Goal: Information Seeking & Learning: Learn about a topic

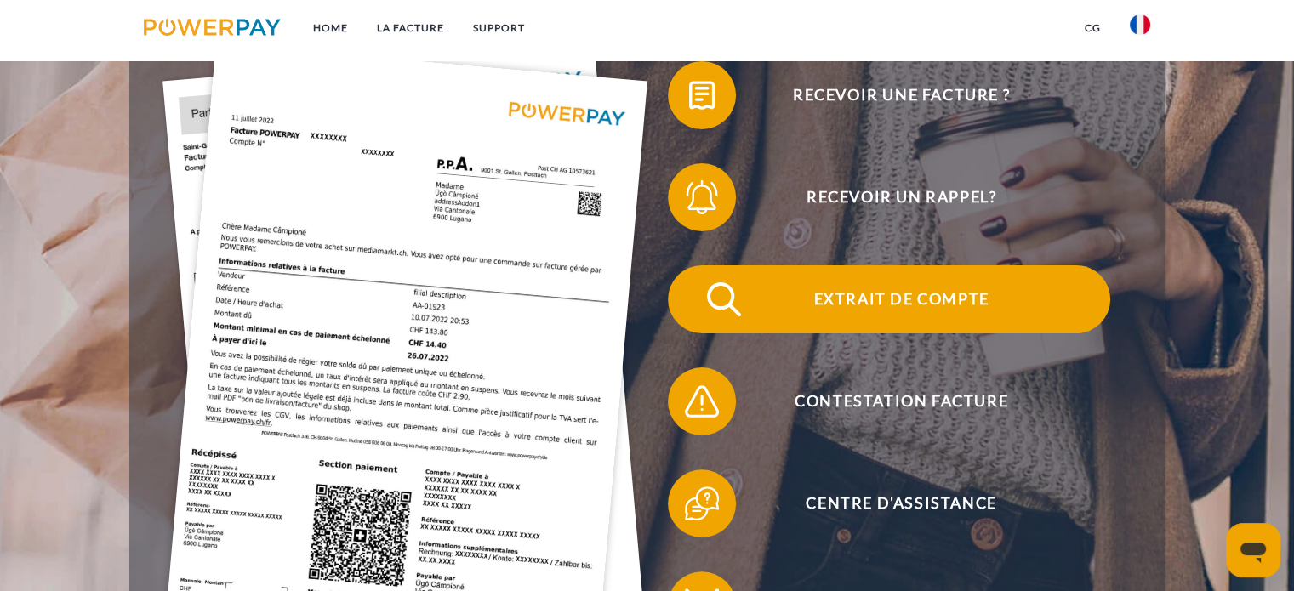
scroll to position [425, 0]
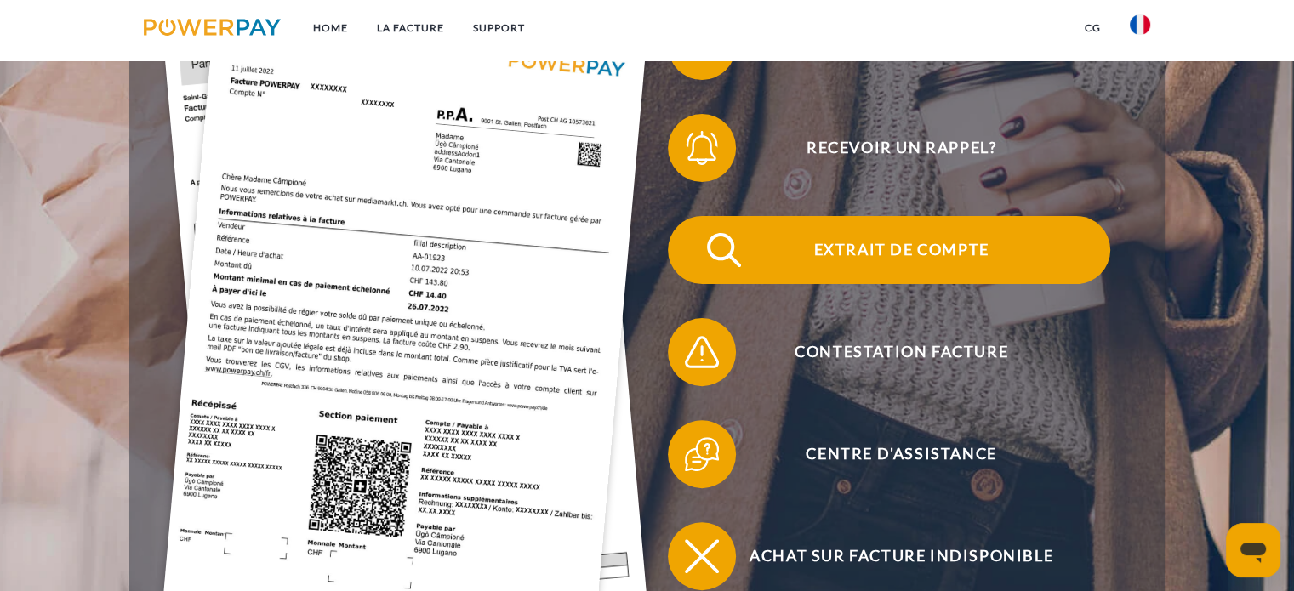
click at [725, 275] on span at bounding box center [698, 250] width 85 height 85
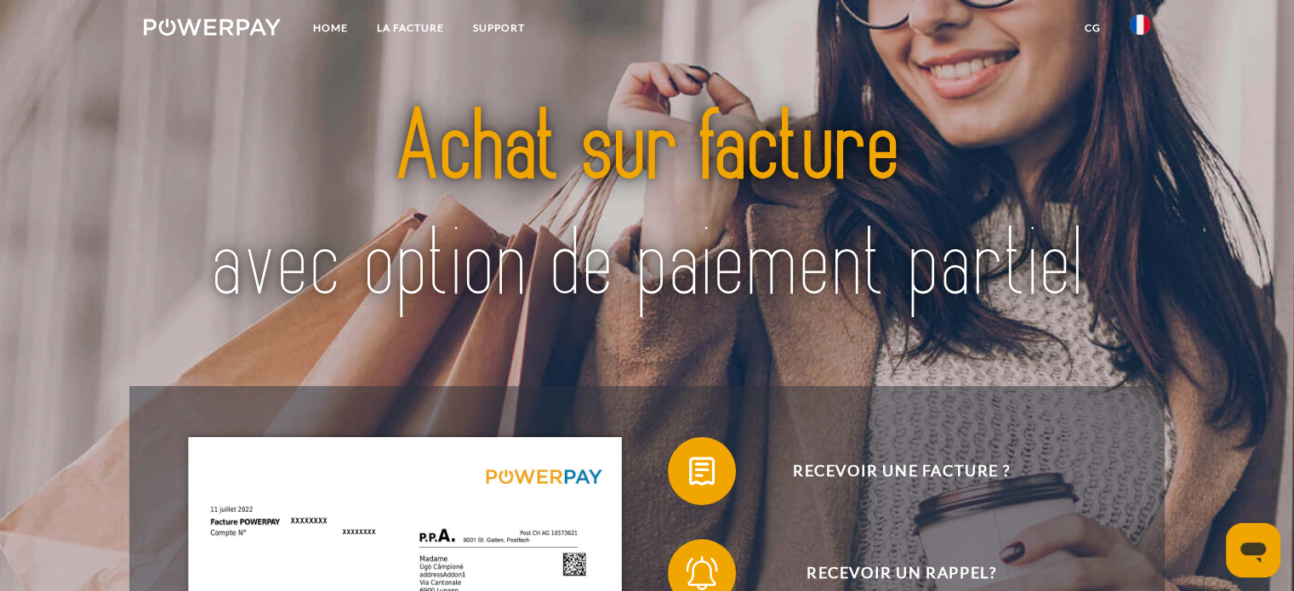
click at [516, 9] on ul "Home LA FACTURE Support" at bounding box center [334, 30] width 410 height 60
click at [516, 20] on link "Support" at bounding box center [499, 28] width 81 height 31
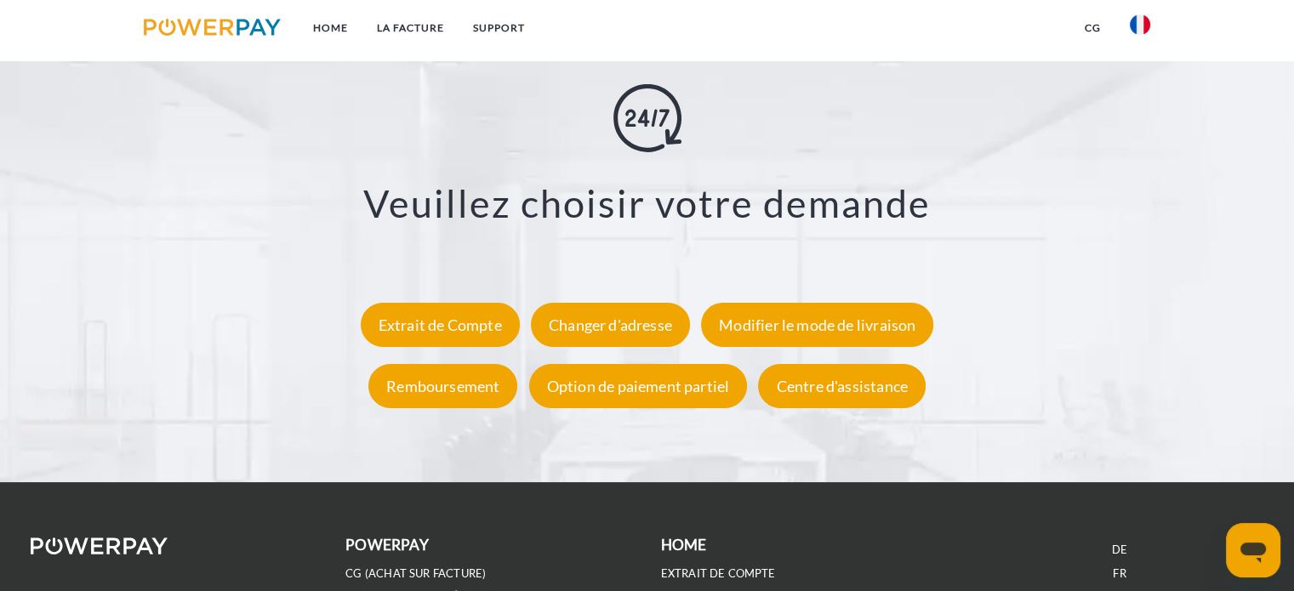
scroll to position [3099, 0]
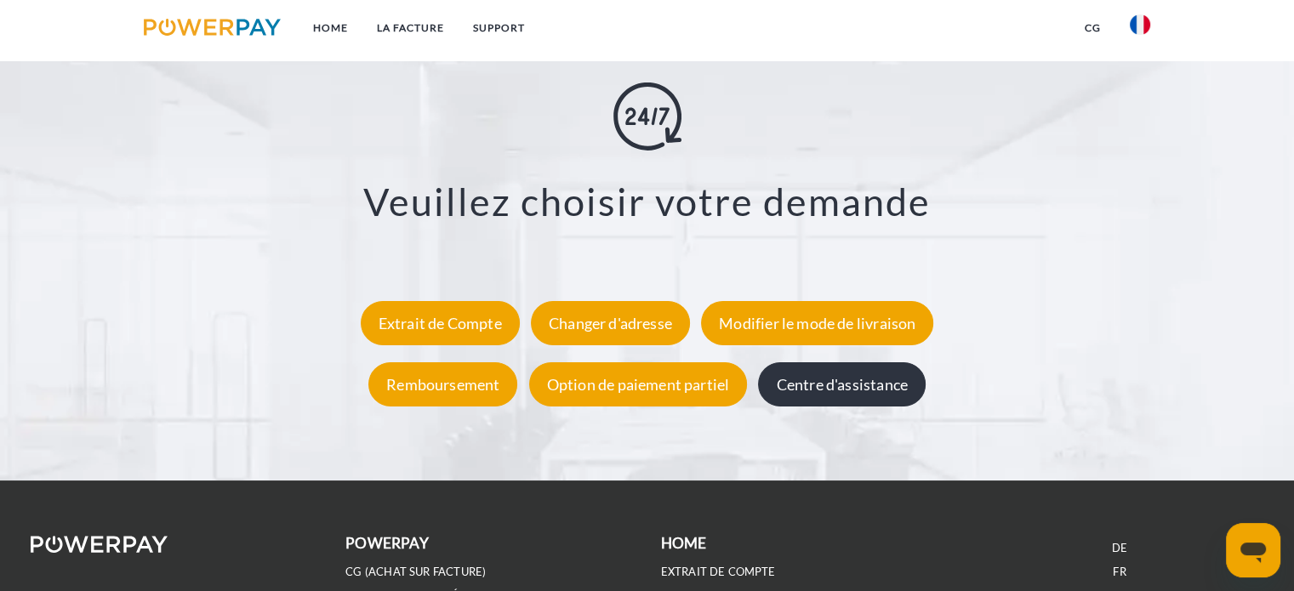
click at [827, 385] on div "Centre d'assistance" at bounding box center [841, 384] width 167 height 44
